Goal: Task Accomplishment & Management: Manage account settings

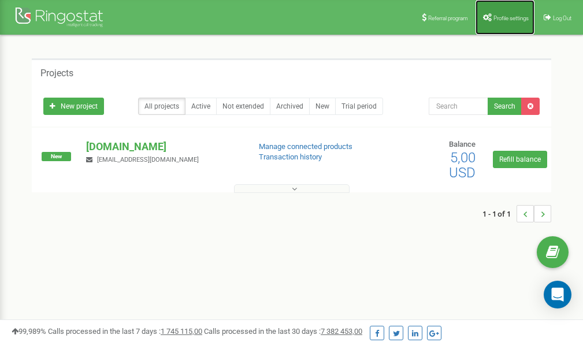
click at [508, 23] on link "Profile settings" at bounding box center [504, 17] width 59 height 35
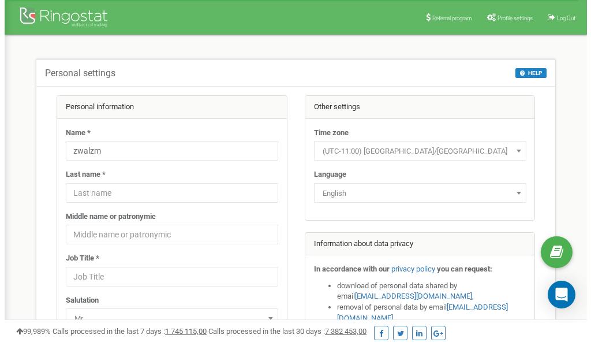
scroll to position [58, 0]
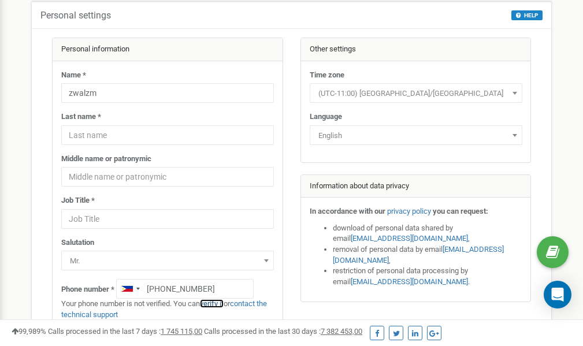
click at [214, 304] on link "verify it" at bounding box center [212, 303] width 24 height 9
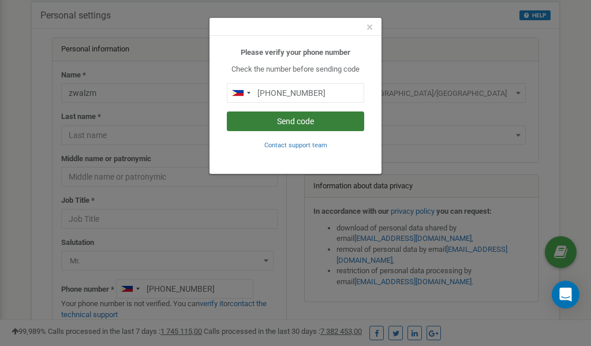
click at [294, 122] on button "Send code" at bounding box center [295, 121] width 137 height 20
